Goal: Information Seeking & Learning: Learn about a topic

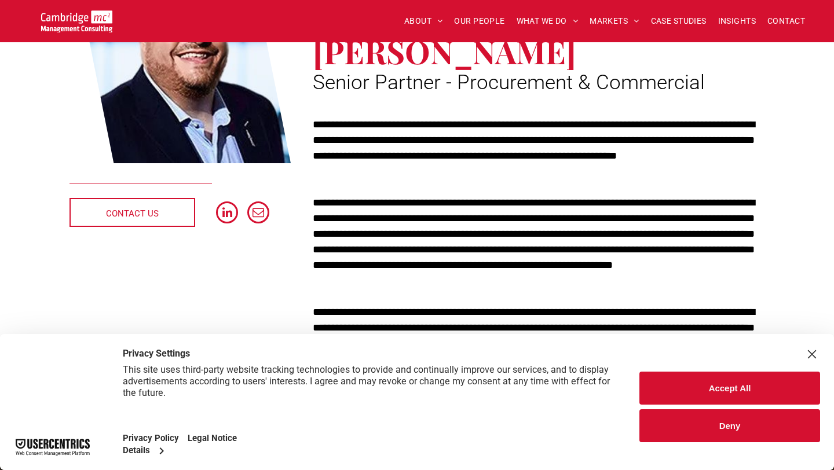
scroll to position [226, 0]
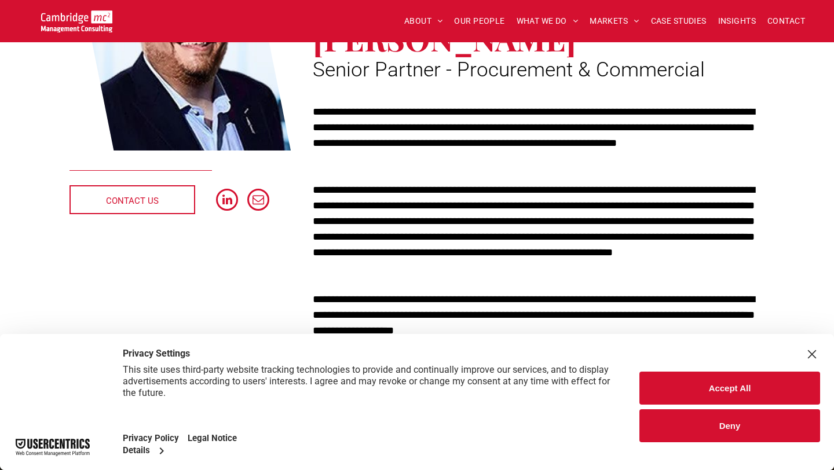
click at [690, 424] on button "Deny" at bounding box center [729, 425] width 181 height 33
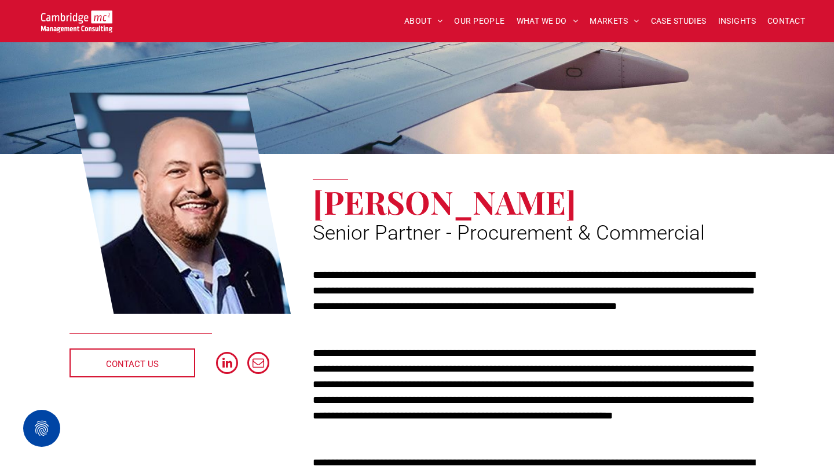
scroll to position [80, 0]
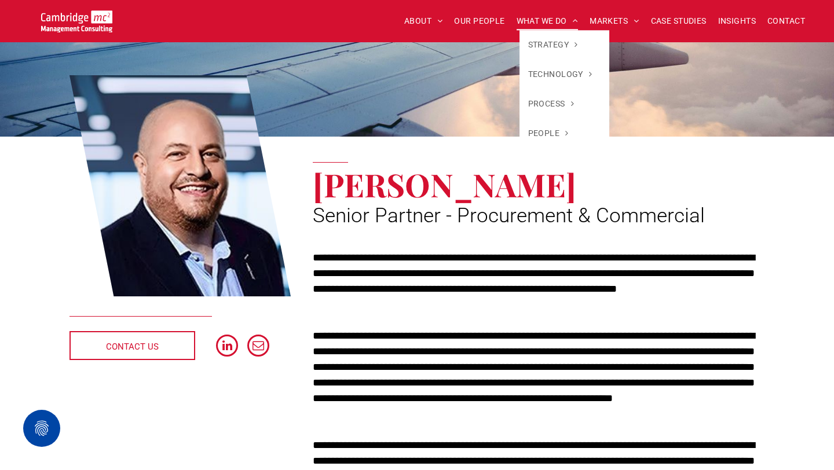
click at [536, 23] on span "WHAT WE DO" at bounding box center [547, 21] width 62 height 18
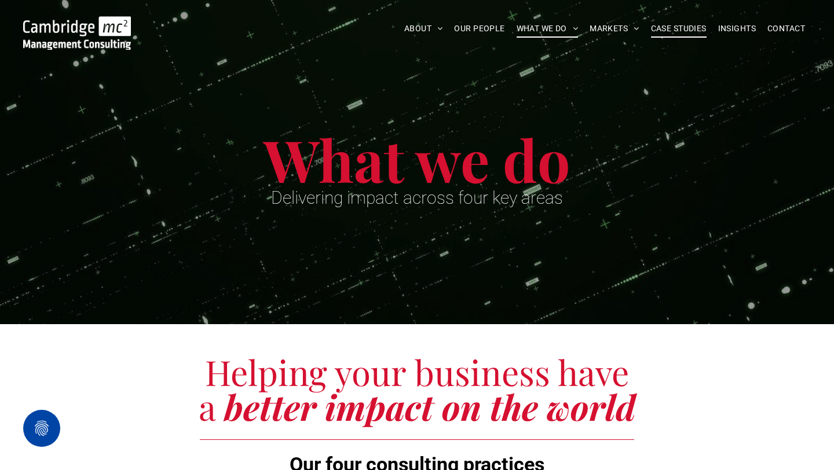
click at [684, 36] on span "CASE STUDIES" at bounding box center [679, 29] width 56 height 18
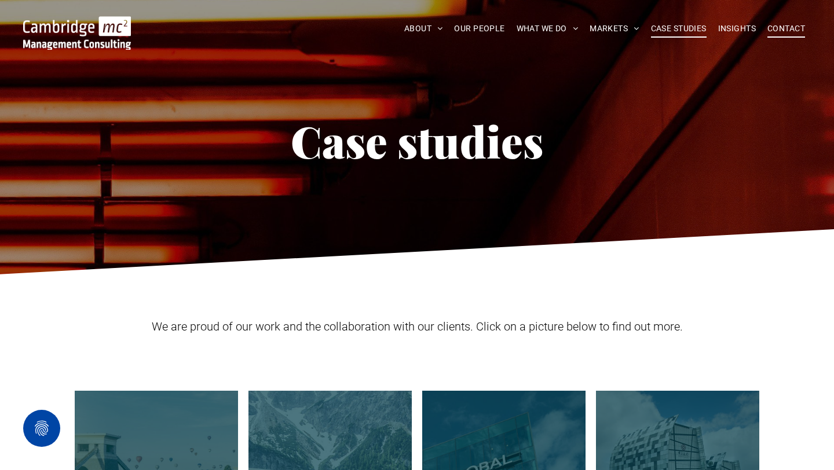
click at [790, 31] on span "CONTACT" at bounding box center [786, 29] width 38 height 18
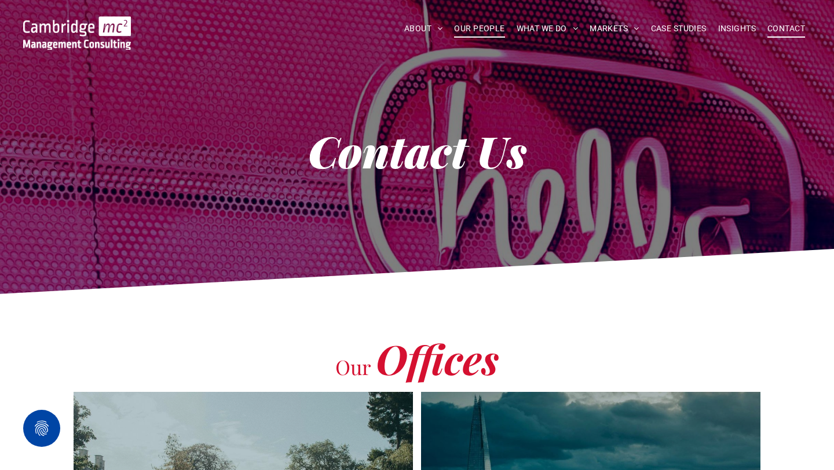
click at [472, 37] on span "OUR PEOPLE" at bounding box center [479, 29] width 50 height 18
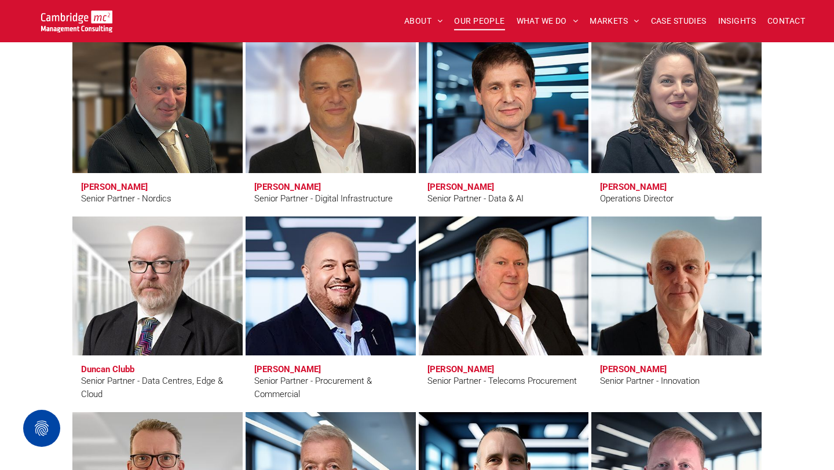
scroll to position [1549, 0]
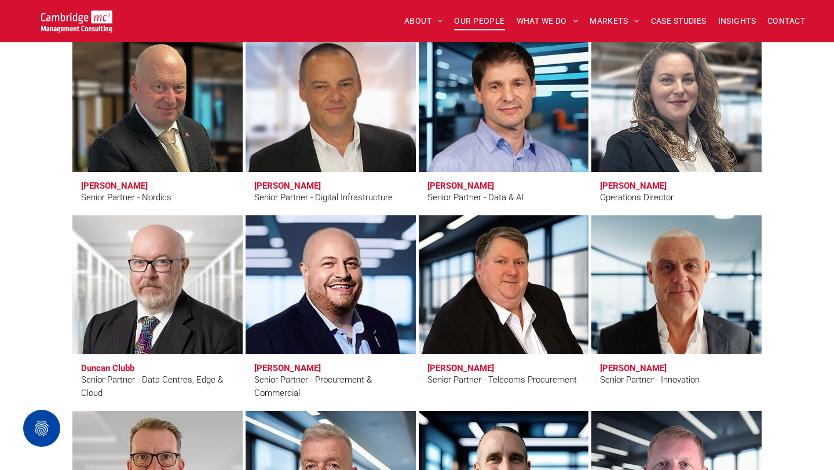
click at [389, 330] on link "Andy Everest" at bounding box center [330, 284] width 180 height 147
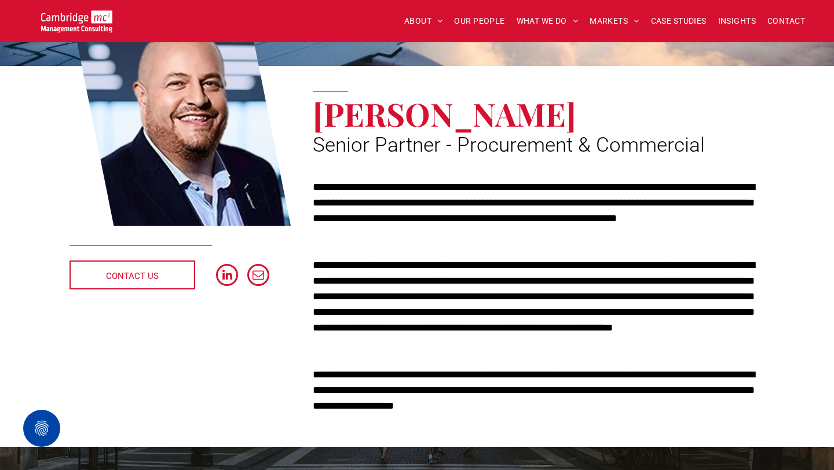
scroll to position [253, 0]
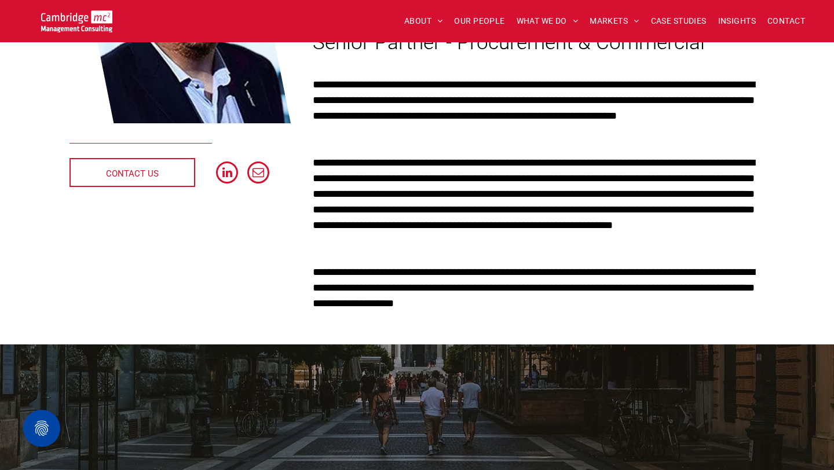
drag, startPoint x: 550, startPoint y: 168, endPoint x: 633, endPoint y: 161, distance: 83.6
click at [633, 161] on p "**********" at bounding box center [539, 202] width 452 height 94
click at [529, 180] on p "**********" at bounding box center [539, 202] width 452 height 94
click at [588, 237] on p "**********" at bounding box center [539, 202] width 452 height 94
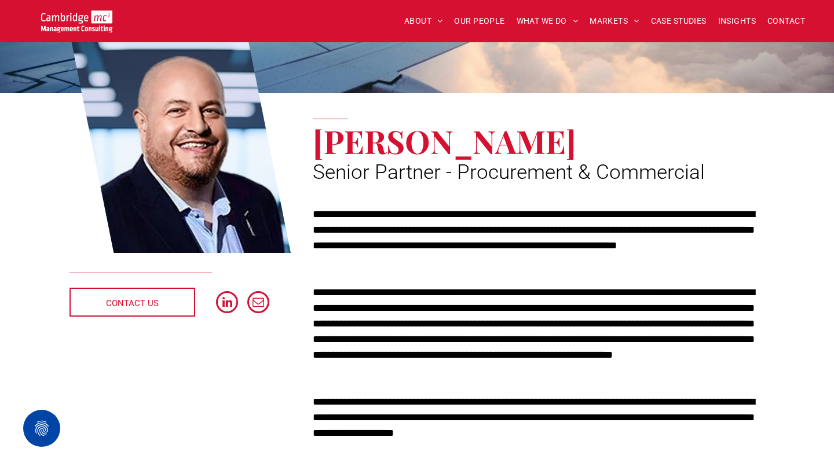
scroll to position [141, 0]
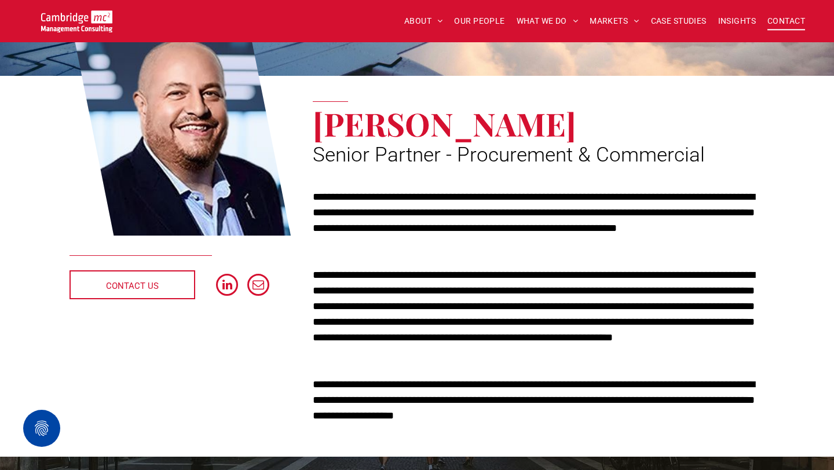
click at [773, 23] on span "CONTACT" at bounding box center [786, 21] width 38 height 18
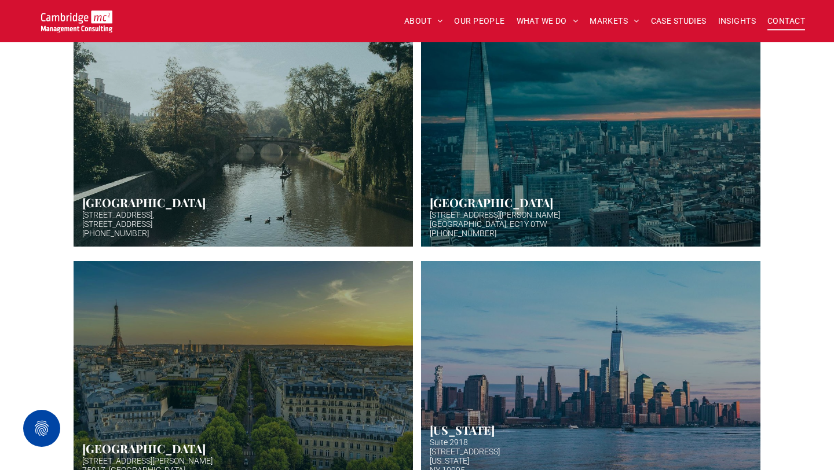
scroll to position [370, 0]
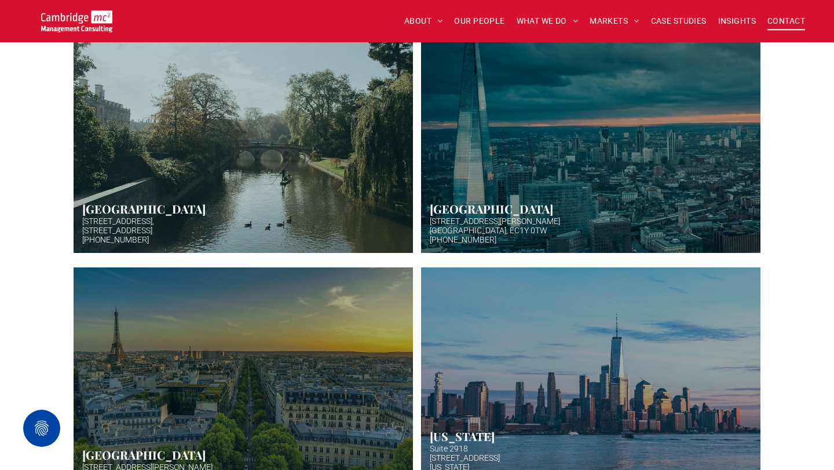
click at [522, 239] on link "Aerial photo of Tower Bridge, London. Thames snakes into distance. Hazy backgro…" at bounding box center [589, 136] width 359 height 245
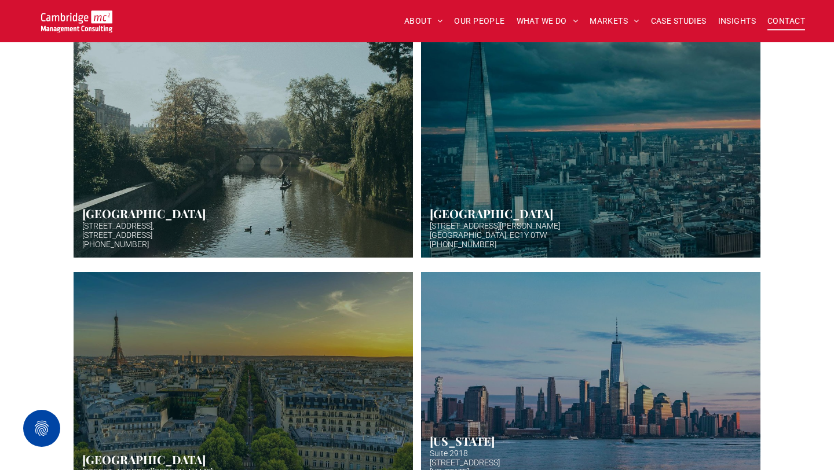
scroll to position [355, 0]
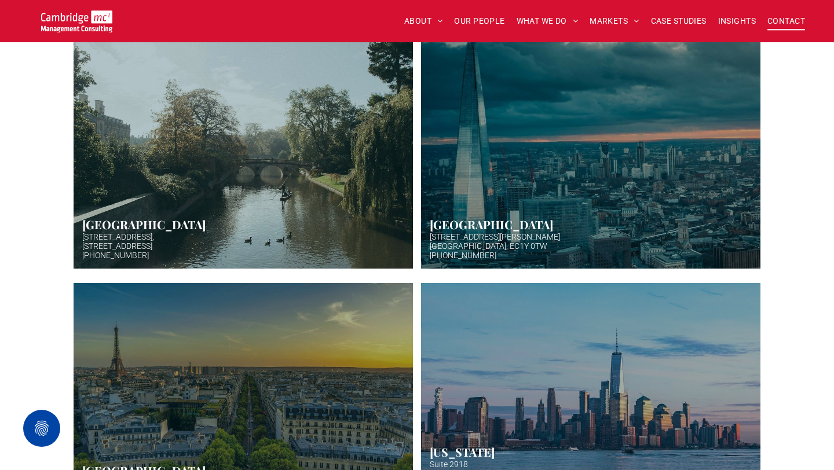
click at [513, 251] on link "Aerial photo of Tower Bridge, London. Thames snakes into distance. Hazy backgro…" at bounding box center [589, 152] width 359 height 245
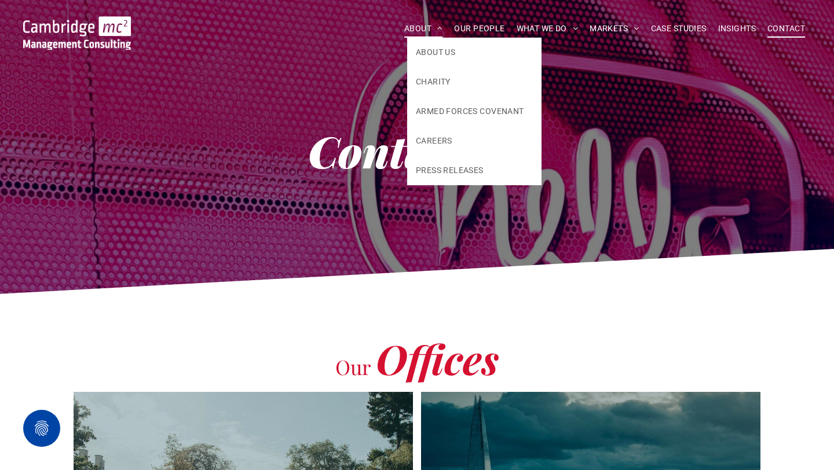
click at [427, 25] on span "ABOUT" at bounding box center [423, 29] width 39 height 18
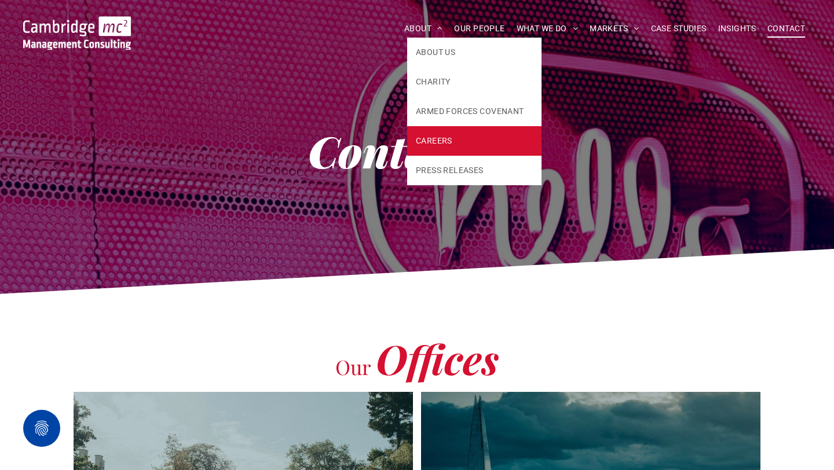
click at [441, 138] on span "CAREERS" at bounding box center [434, 141] width 36 height 12
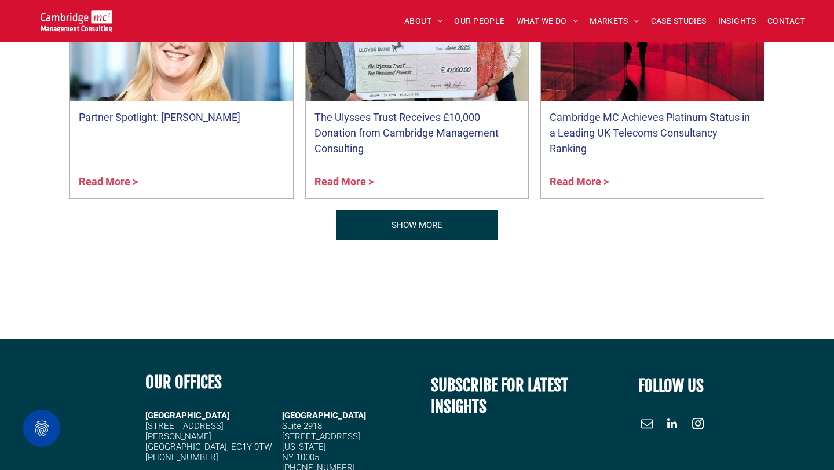
scroll to position [1300, 0]
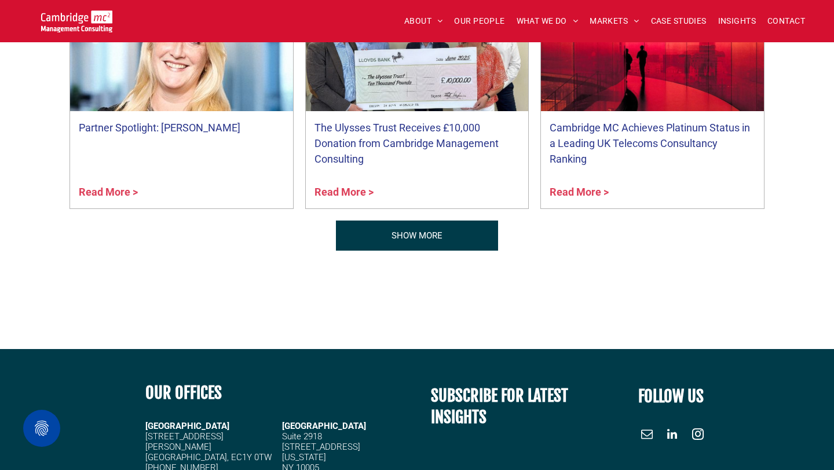
click at [460, 236] on link "SHOW MORE" at bounding box center [417, 236] width 162 height 30
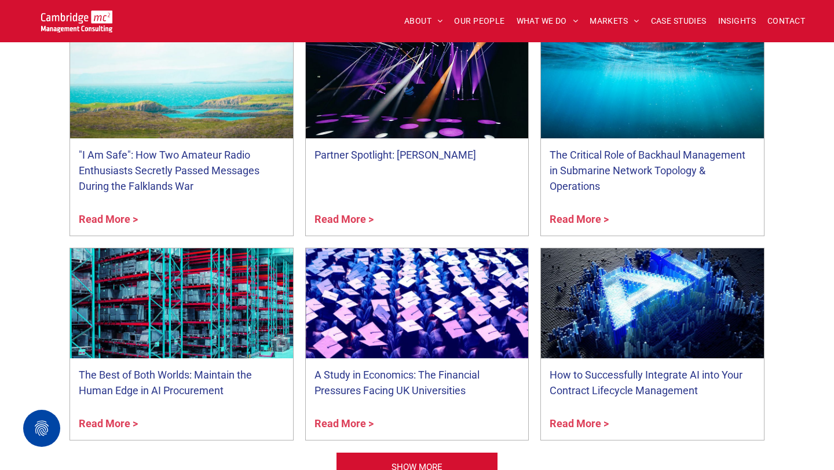
scroll to position [1698, 0]
